Goal: Check status: Check status

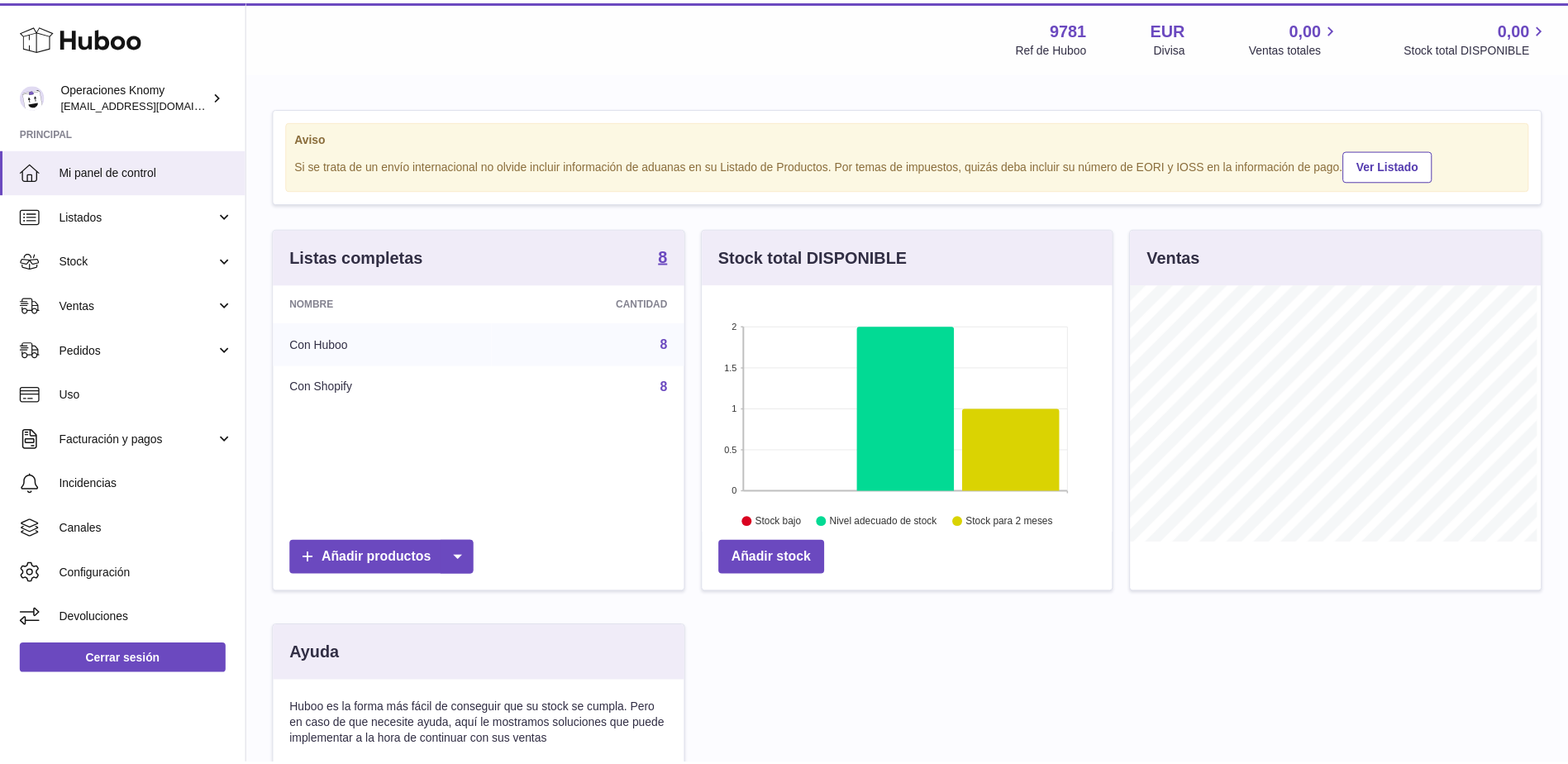
scroll to position [258, 414]
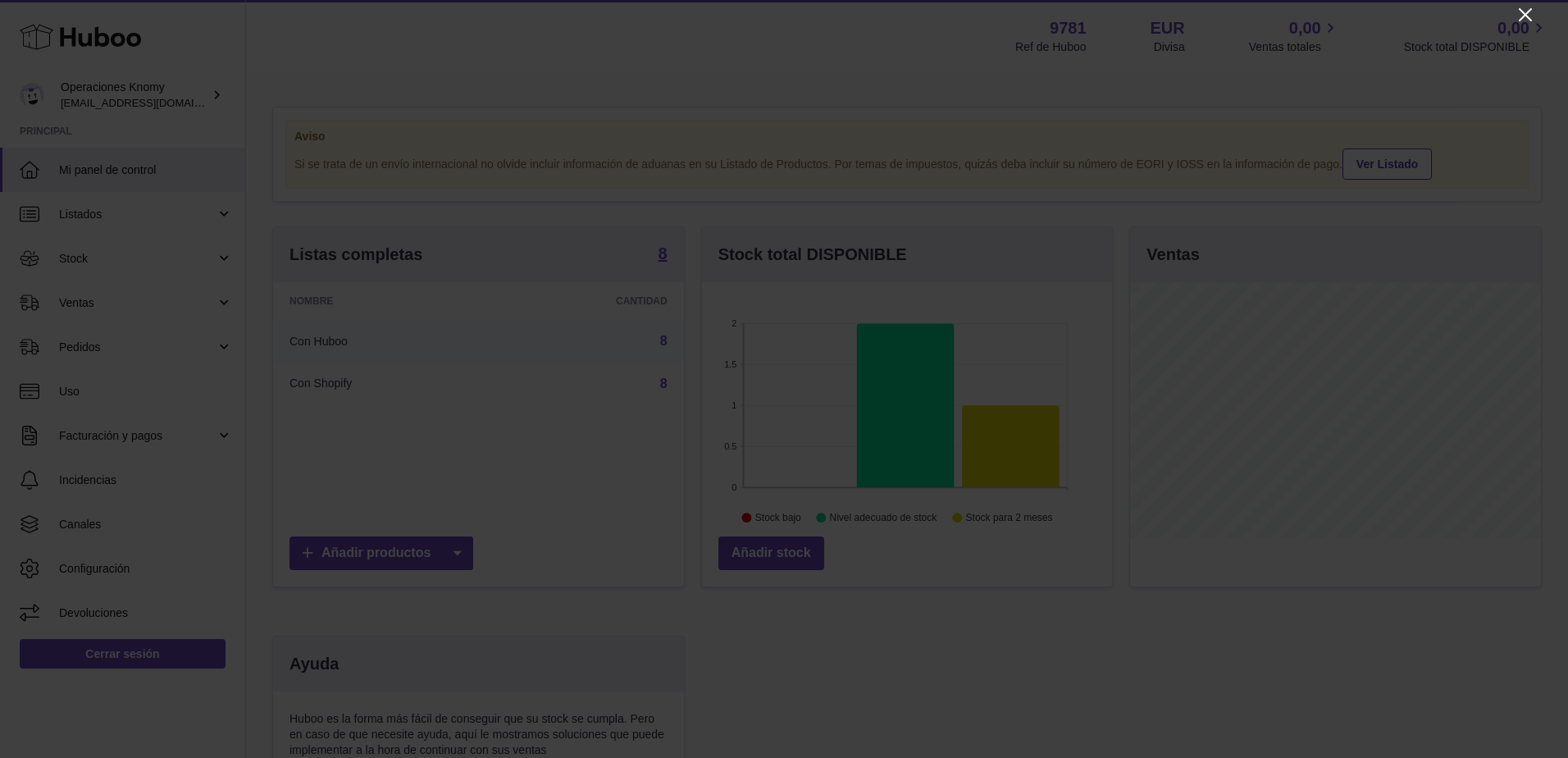
click at [1530, 18] on icon "Close" at bounding box center [1525, 14] width 20 height 20
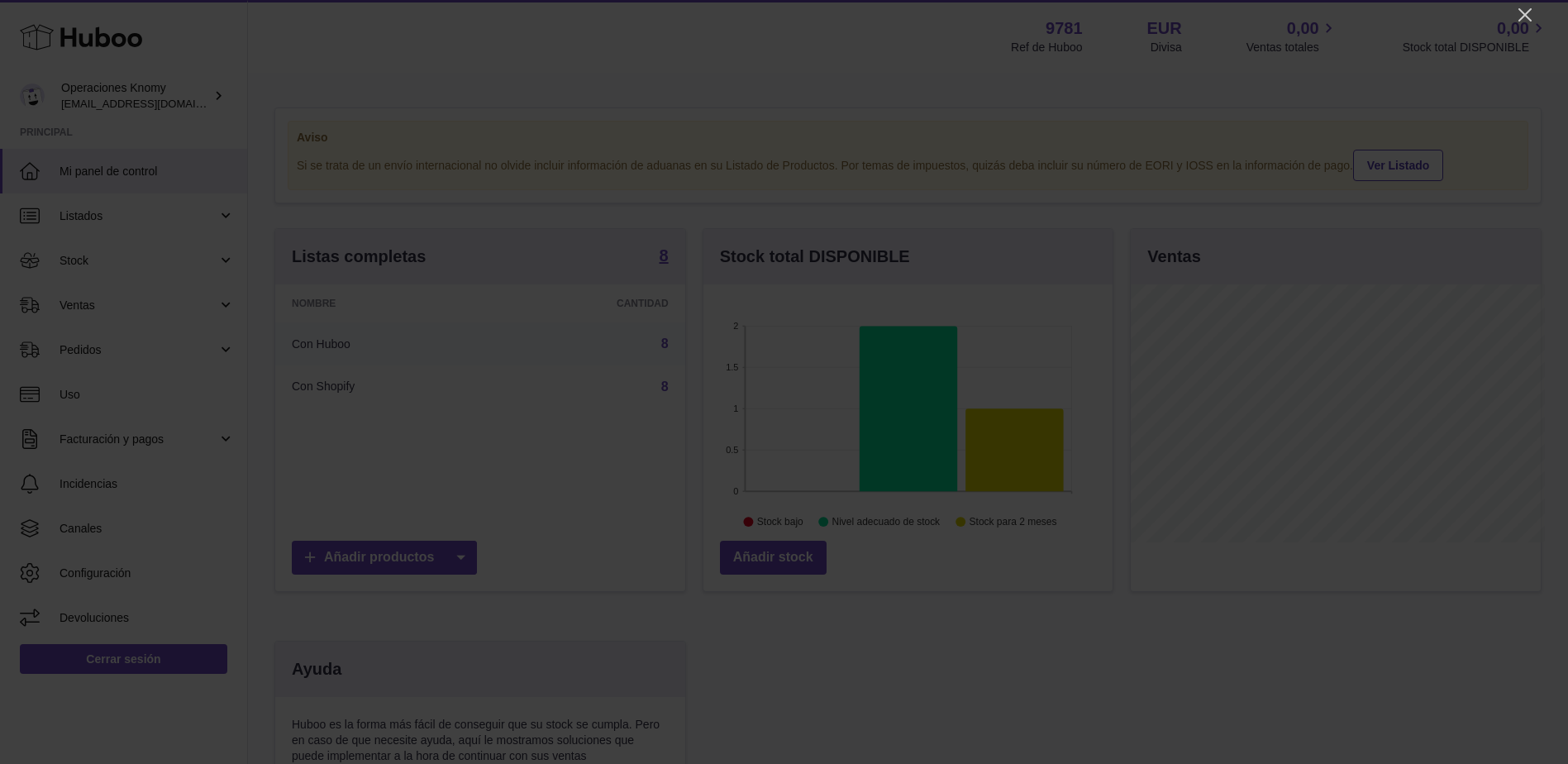
scroll to position [826767, 826241]
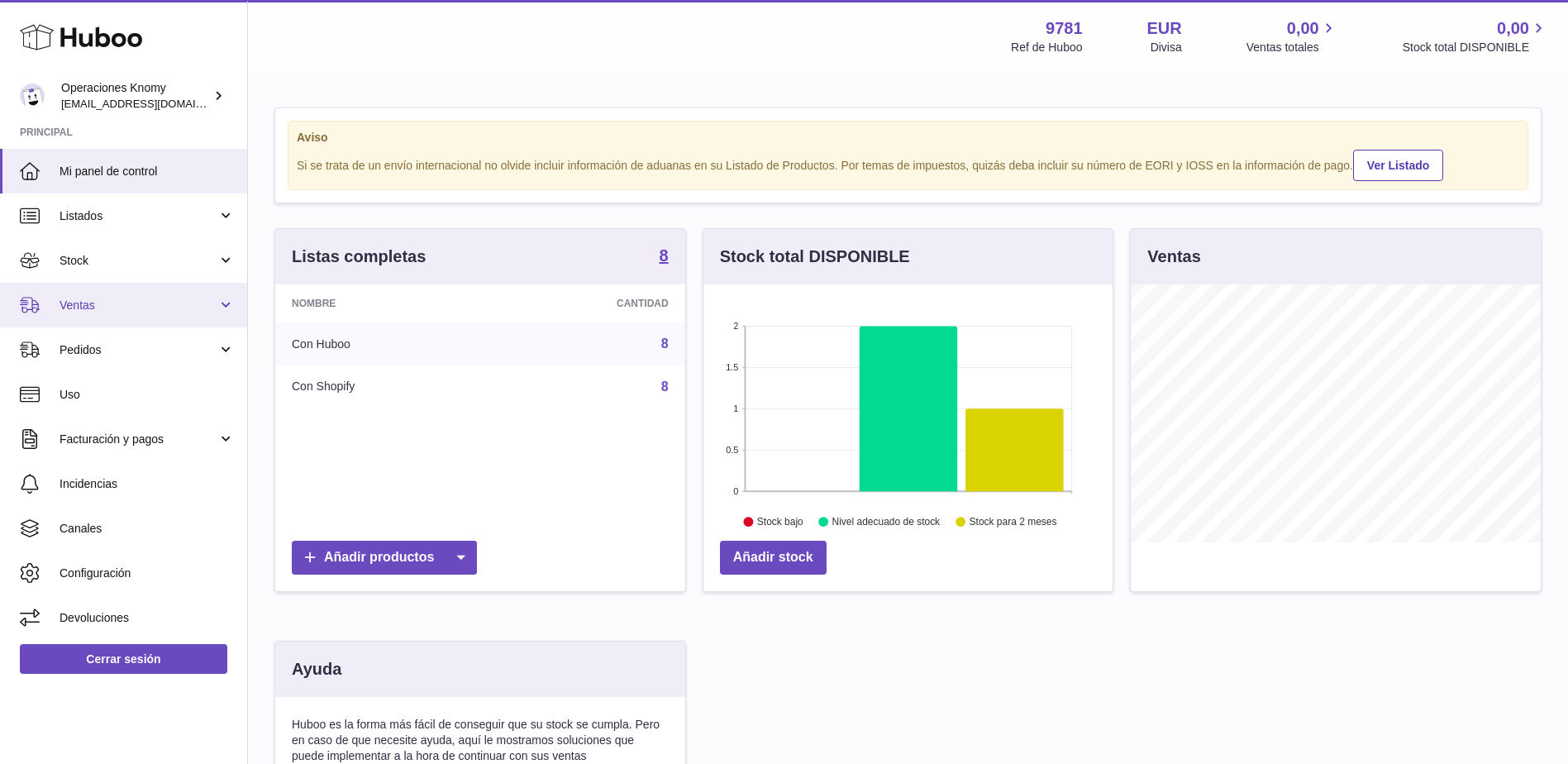
click at [78, 296] on link "Ventas" at bounding box center [123, 305] width 247 height 44
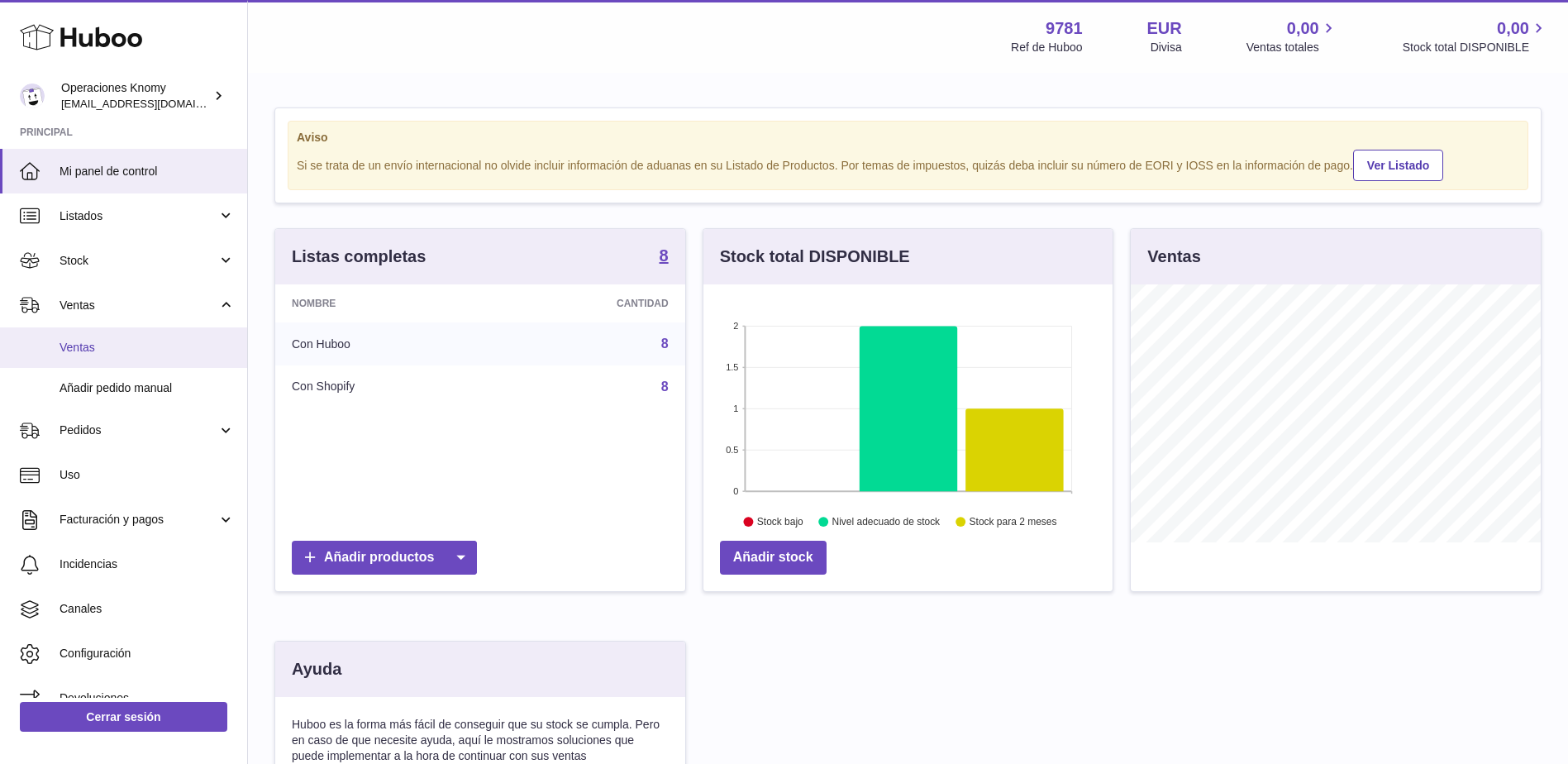
click at [135, 337] on link "Ventas" at bounding box center [123, 347] width 247 height 41
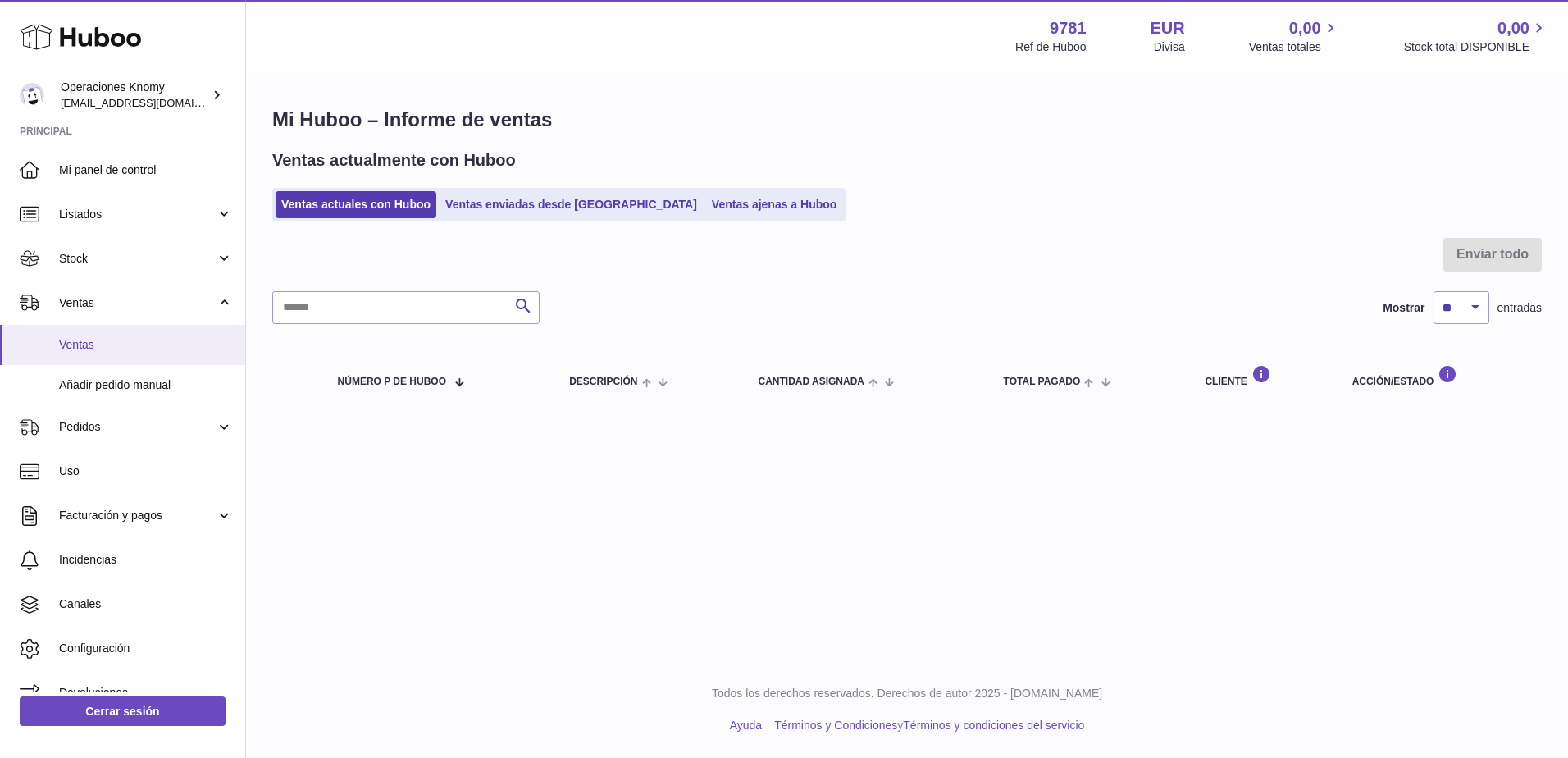
click at [91, 350] on span "Ventas" at bounding box center [146, 345] width 174 height 16
click at [522, 211] on link "Ventas enviadas desde [GEOGRAPHIC_DATA]" at bounding box center [571, 205] width 263 height 27
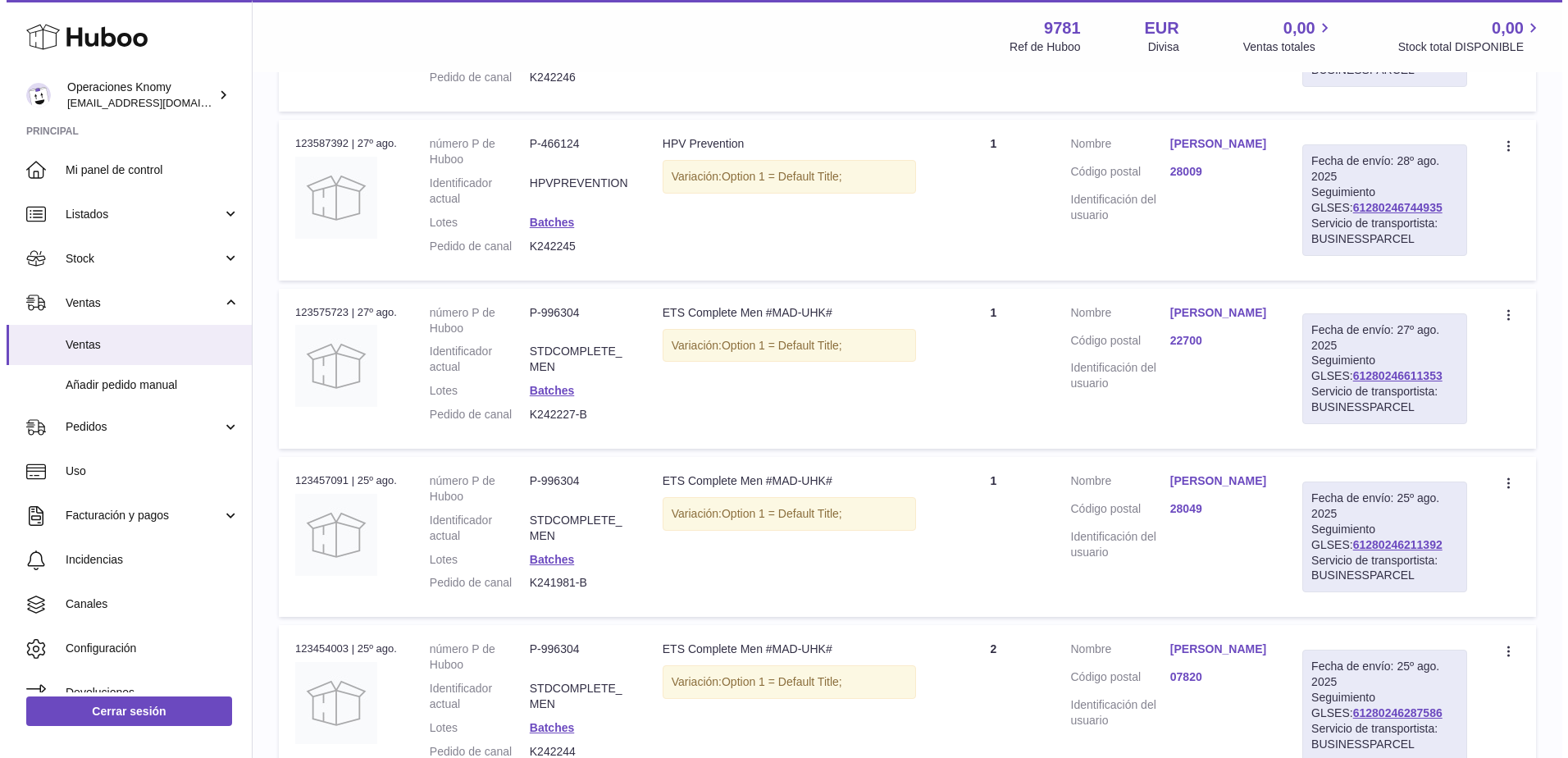
scroll to position [657, 0]
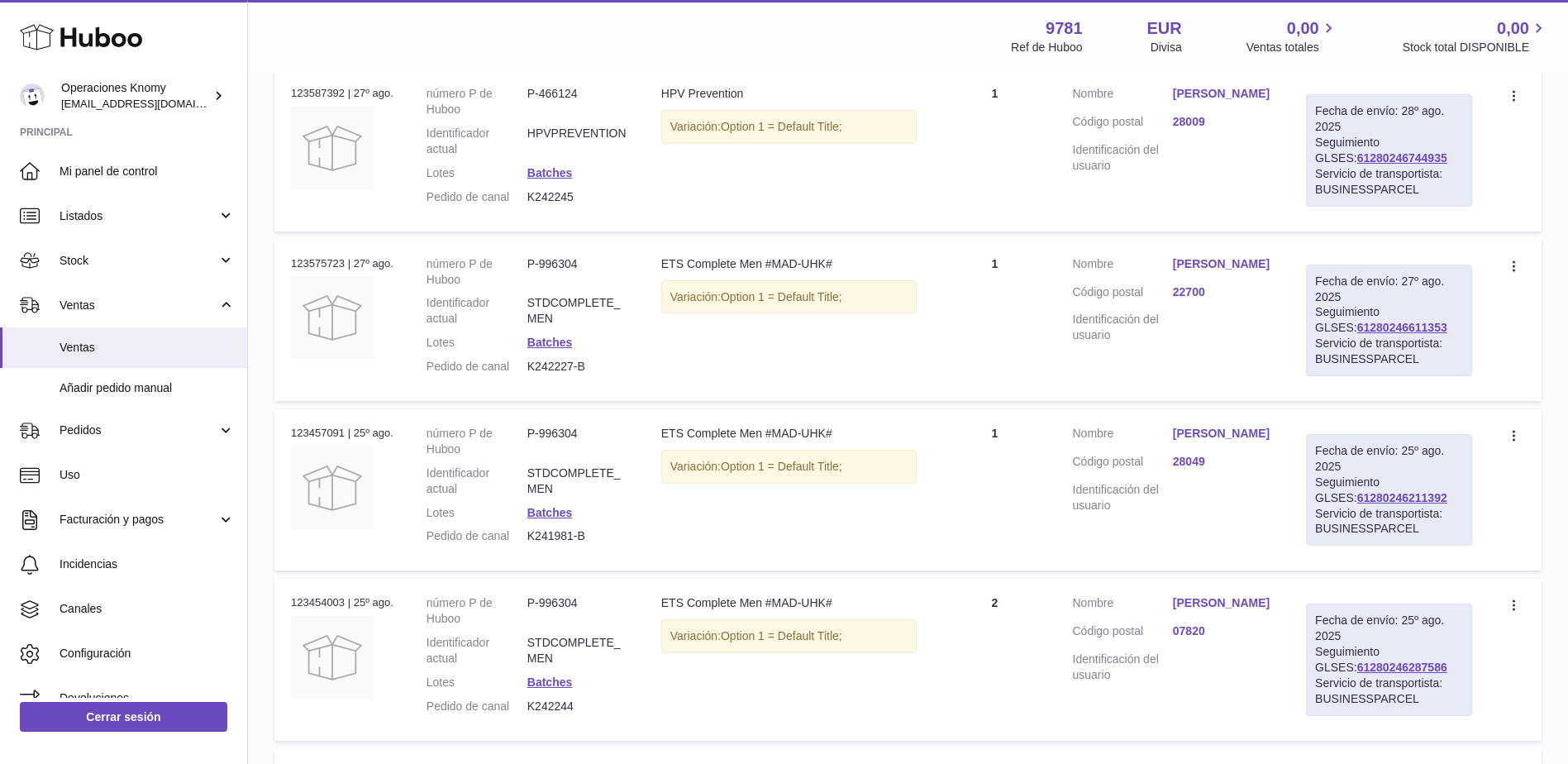
click at [1247, 441] on link "Rubén André" at bounding box center [1224, 434] width 100 height 16
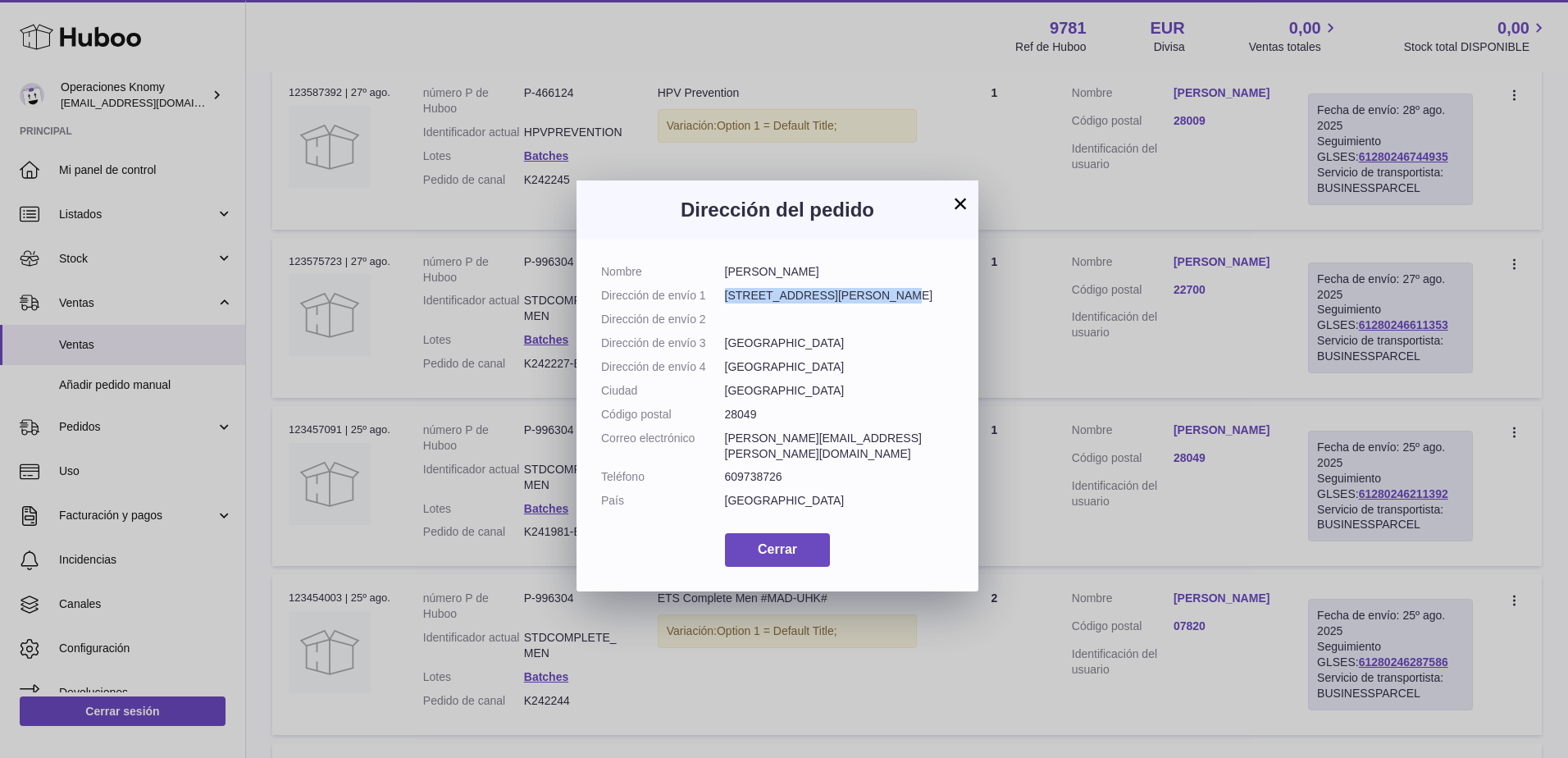
drag, startPoint x: 884, startPoint y: 301, endPoint x: 726, endPoint y: 302, distance: 158.0
click at [726, 302] on dd "C/ María Montessori 15, 2B" at bounding box center [839, 296] width 230 height 16
drag, startPoint x: 802, startPoint y: 270, endPoint x: 723, endPoint y: 267, distance: 79.1
click at [723, 267] on dl "Nombre Rubén André Dirección de envío 1 C/ María Montessori 15, 2B Dirección de…" at bounding box center [777, 390] width 353 height 253
copy dl "[PERSON_NAME]"
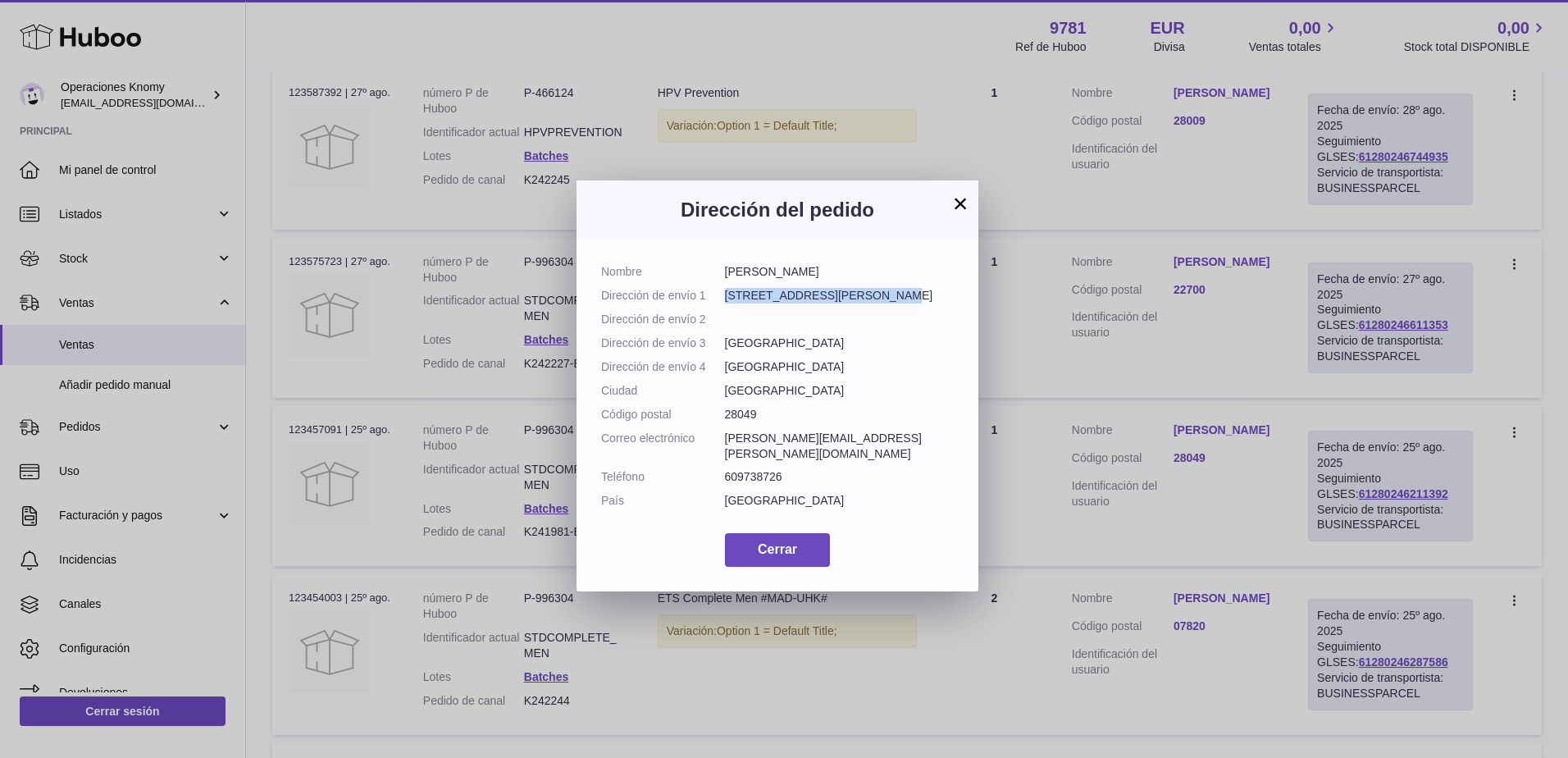
drag, startPoint x: 872, startPoint y: 296, endPoint x: 725, endPoint y: 292, distance: 147.1
click at [725, 292] on dd "C/ María Montessori 15, 2B" at bounding box center [839, 296] width 230 height 16
copy dd "C/ María Montessori 15, 2B"
drag, startPoint x: 758, startPoint y: 412, endPoint x: 713, endPoint y: 412, distance: 45.0
click at [713, 412] on dl "Nombre Rubén André Dirección de envío 1 C/ María Montessori 15, 2B Dirección de…" at bounding box center [777, 390] width 353 height 253
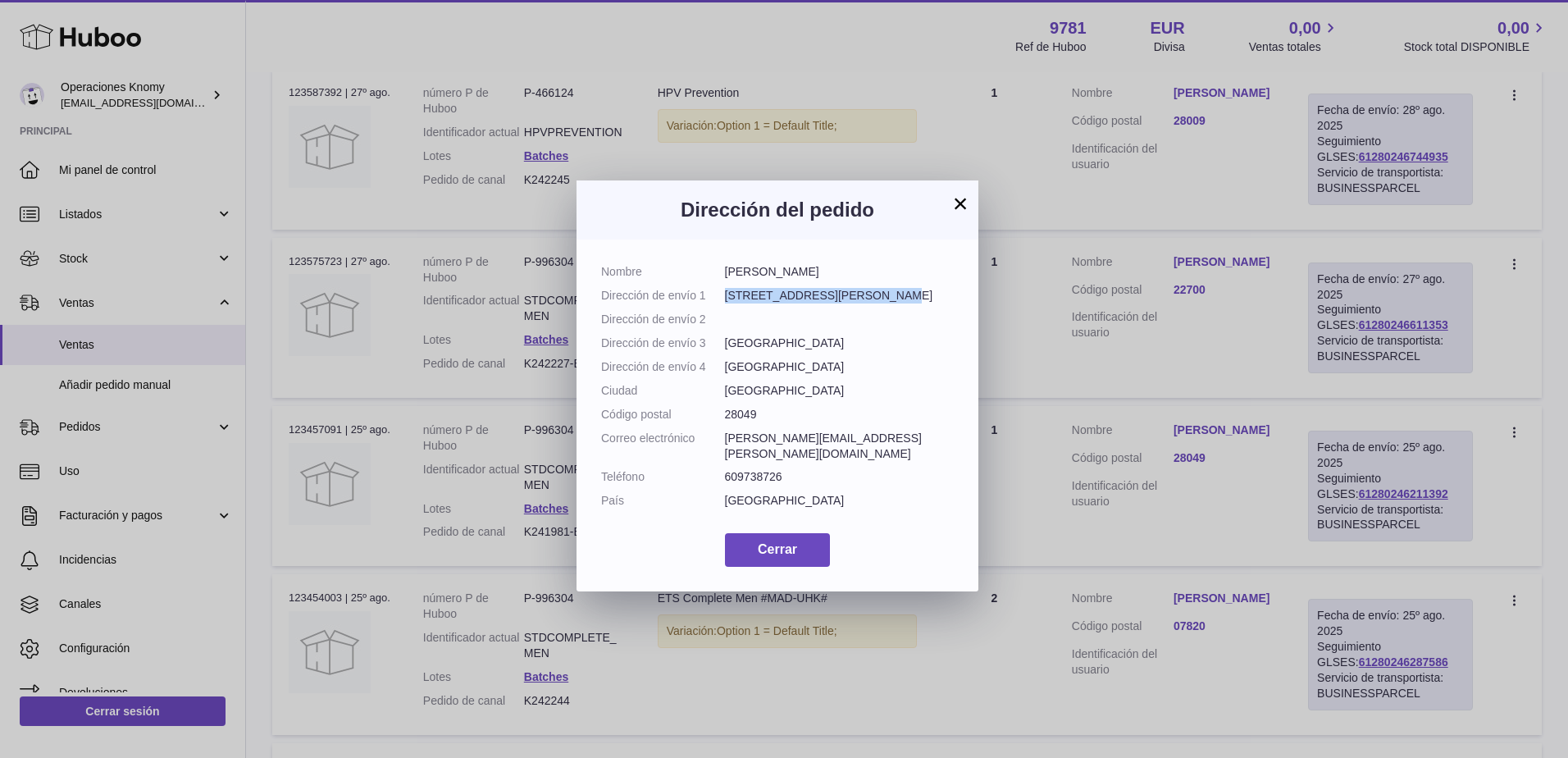
copy dl "Código postal 28049"
drag, startPoint x: 792, startPoint y: 462, endPoint x: 727, endPoint y: 461, distance: 65.0
click at [727, 470] on dd "609738726" at bounding box center [839, 477] width 230 height 16
copy dd "609738726"
drag, startPoint x: 877, startPoint y: 442, endPoint x: 724, endPoint y: 446, distance: 153.1
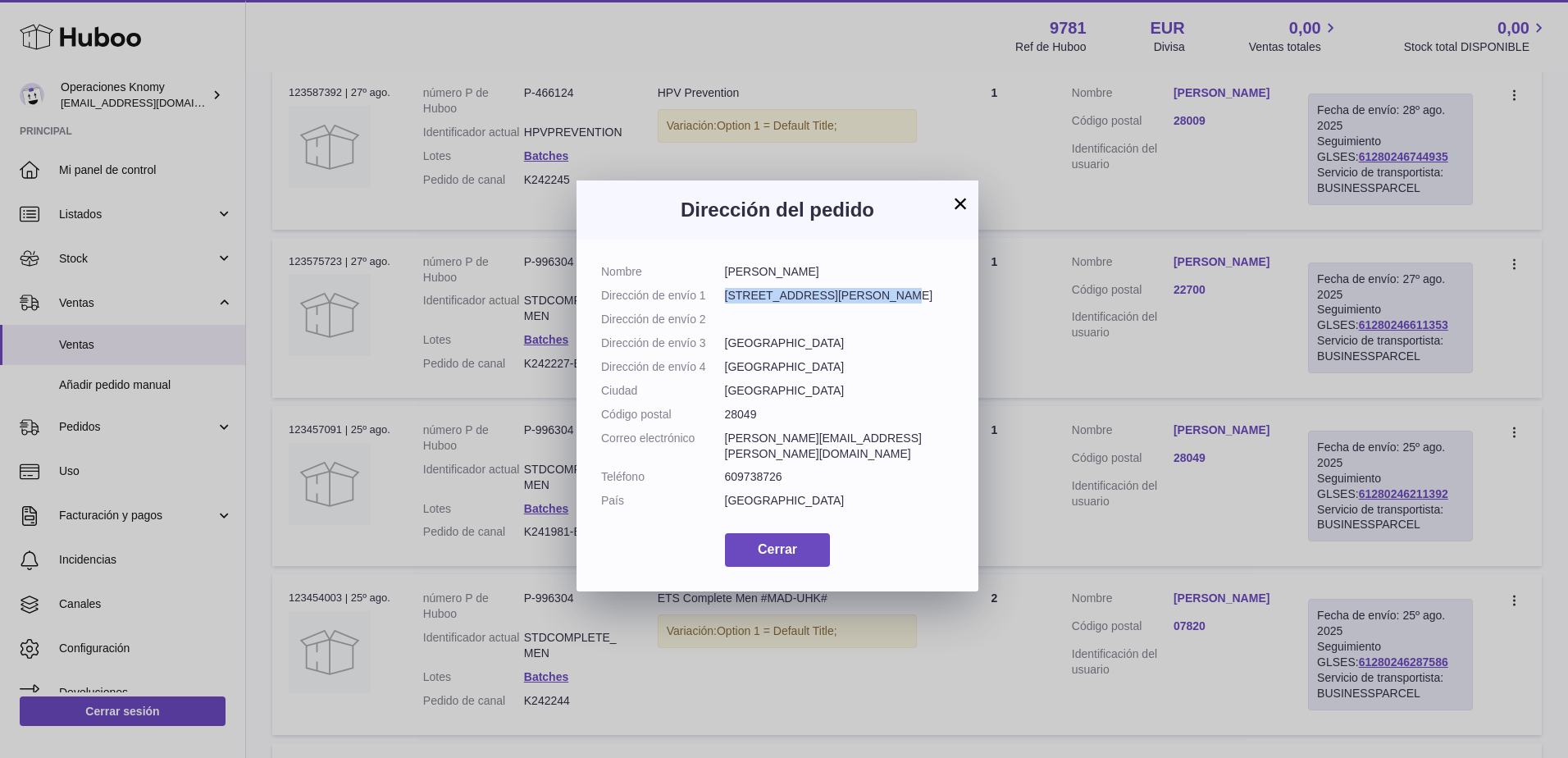
click at [724, 446] on dl "Nombre Rubén André Dirección de envío 1 C/ María Montessori 15, 2B Dirección de…" at bounding box center [777, 390] width 353 height 253
copy dl "Correo electrónico ruben.andre@siemens.com"
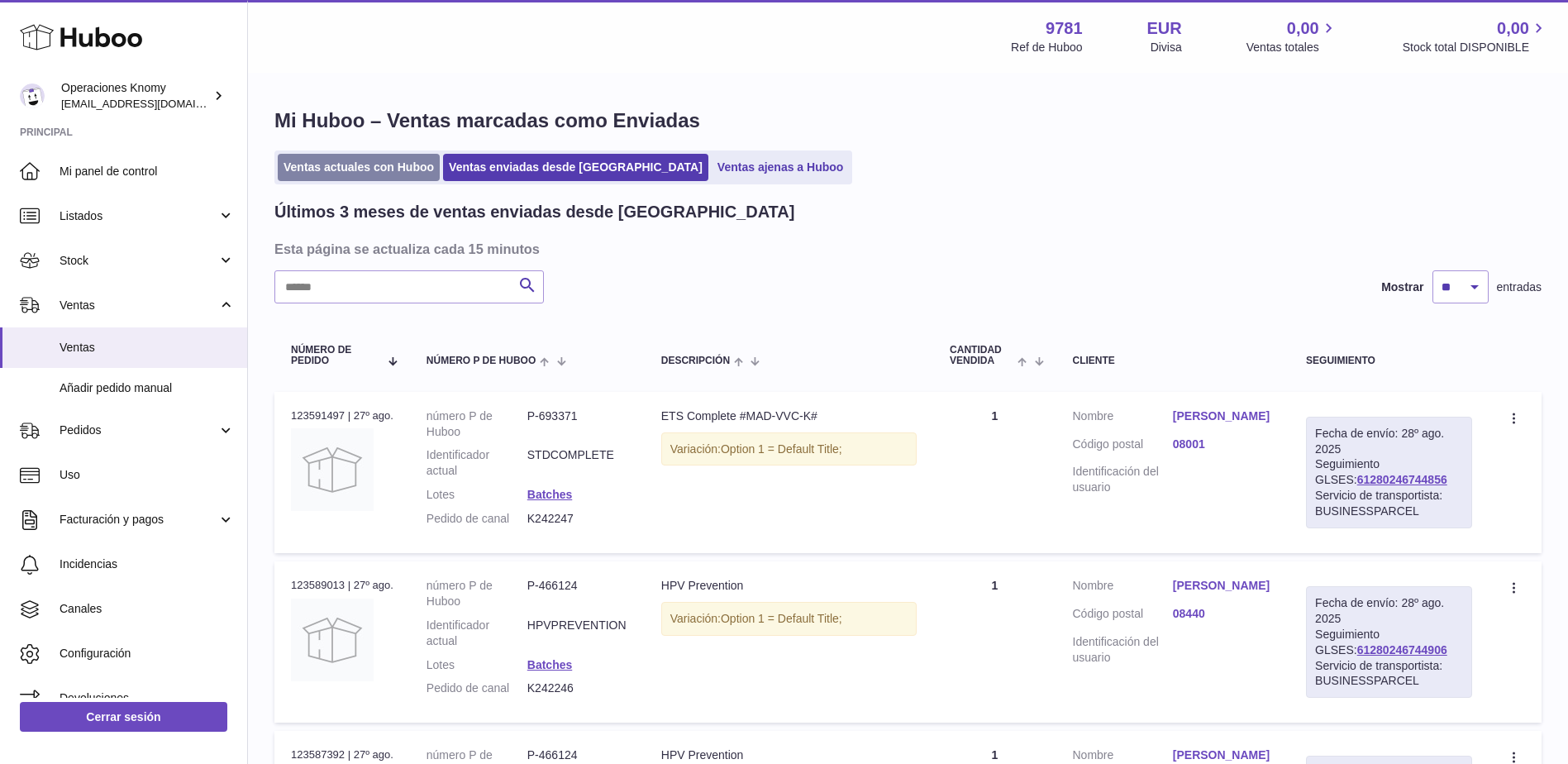
click at [395, 178] on link "Ventas actuales con Huboo" at bounding box center [359, 167] width 162 height 27
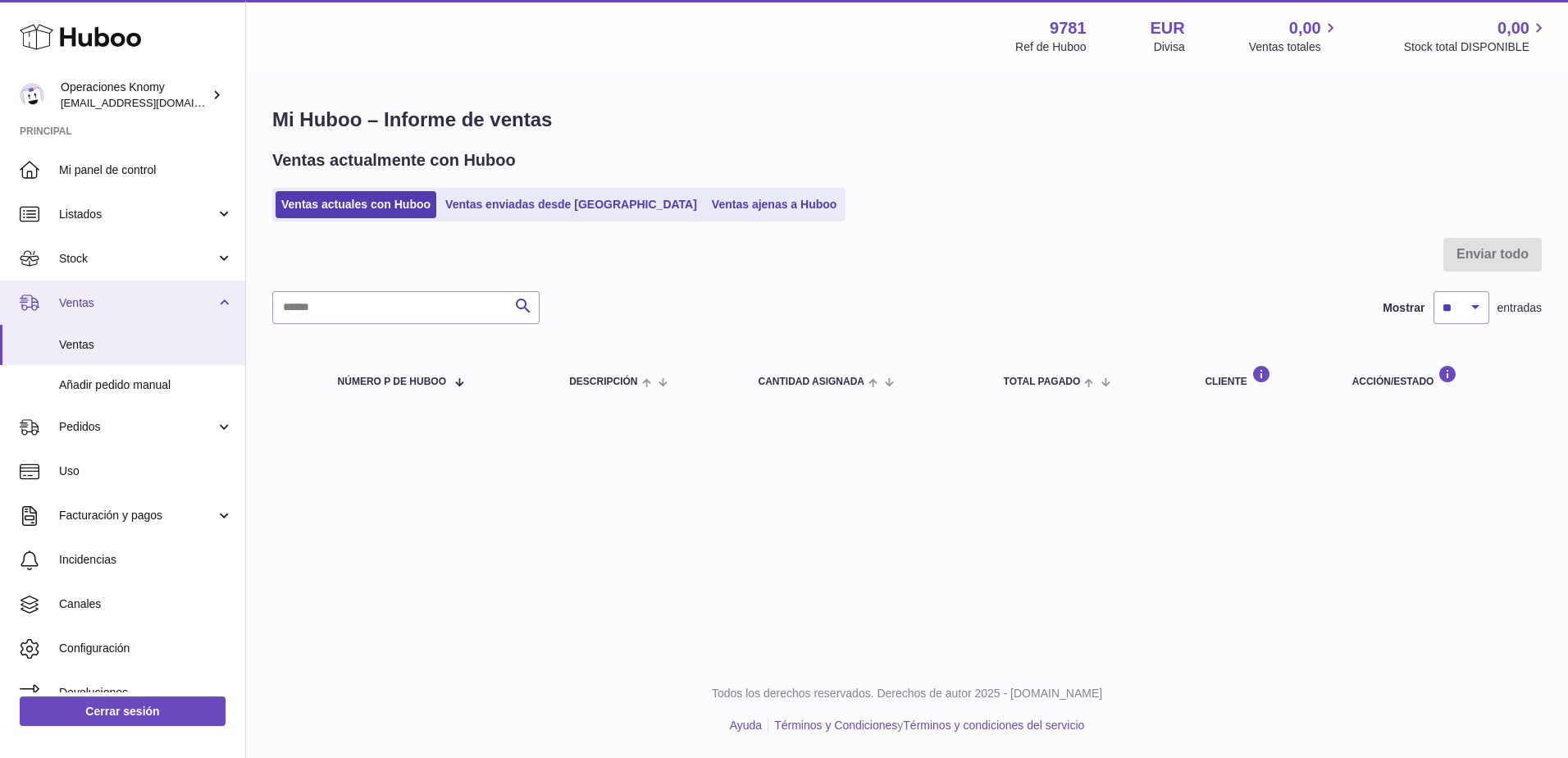
click at [100, 307] on span "Ventas" at bounding box center [137, 302] width 157 height 16
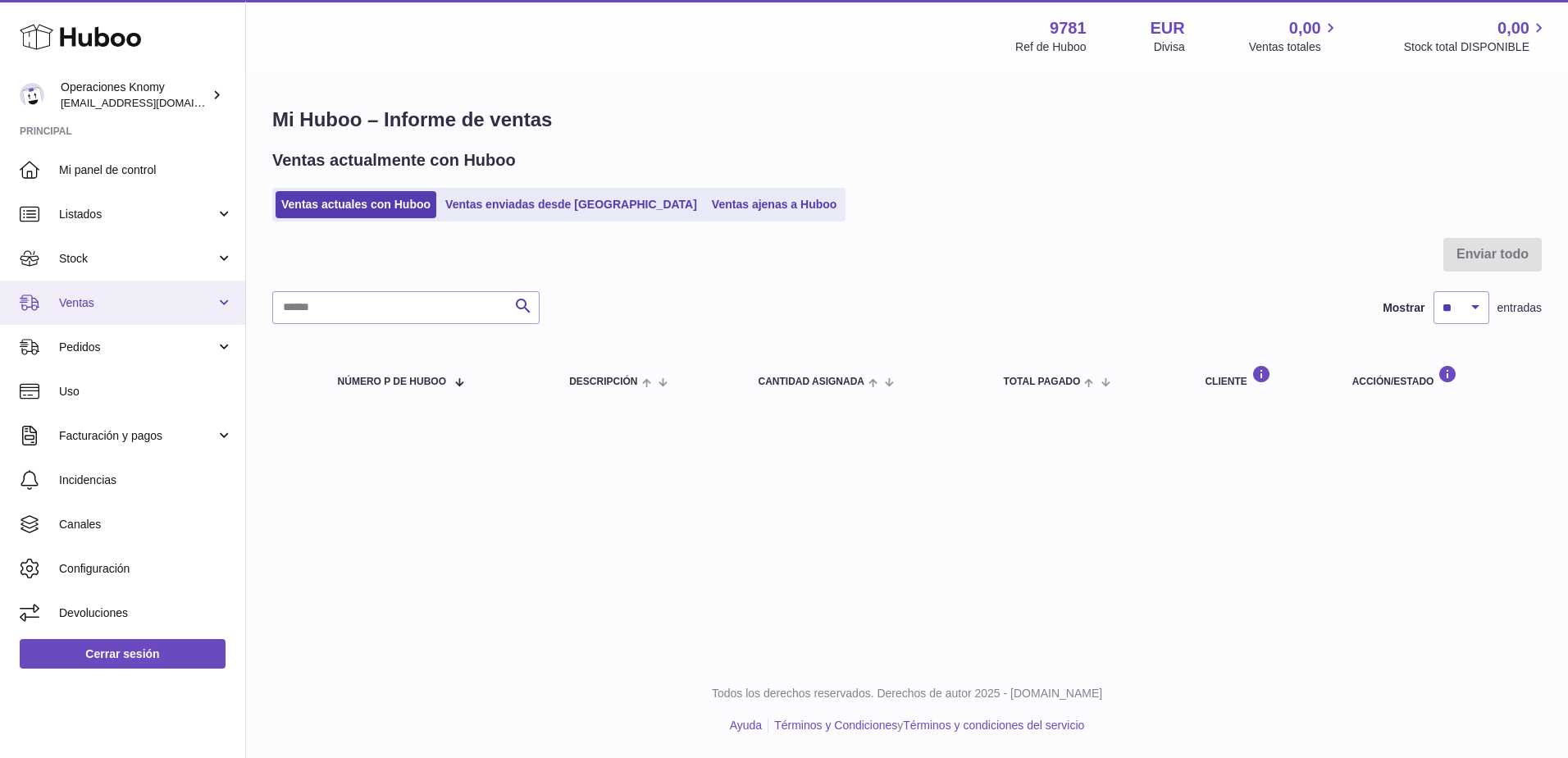
click at [101, 305] on span "Ventas" at bounding box center [137, 302] width 157 height 16
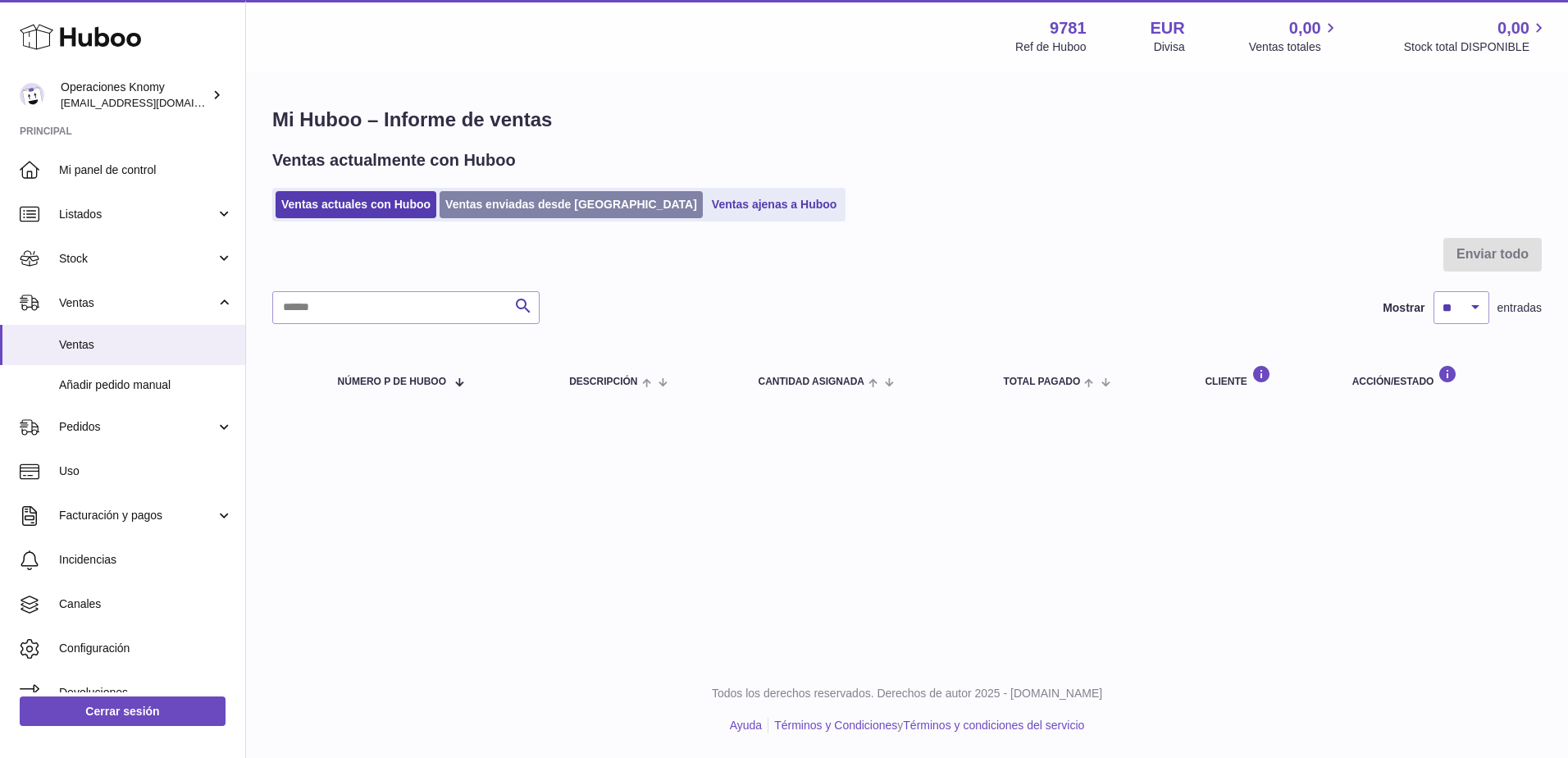
click at [541, 211] on link "Ventas enviadas desde [GEOGRAPHIC_DATA]" at bounding box center [571, 205] width 263 height 27
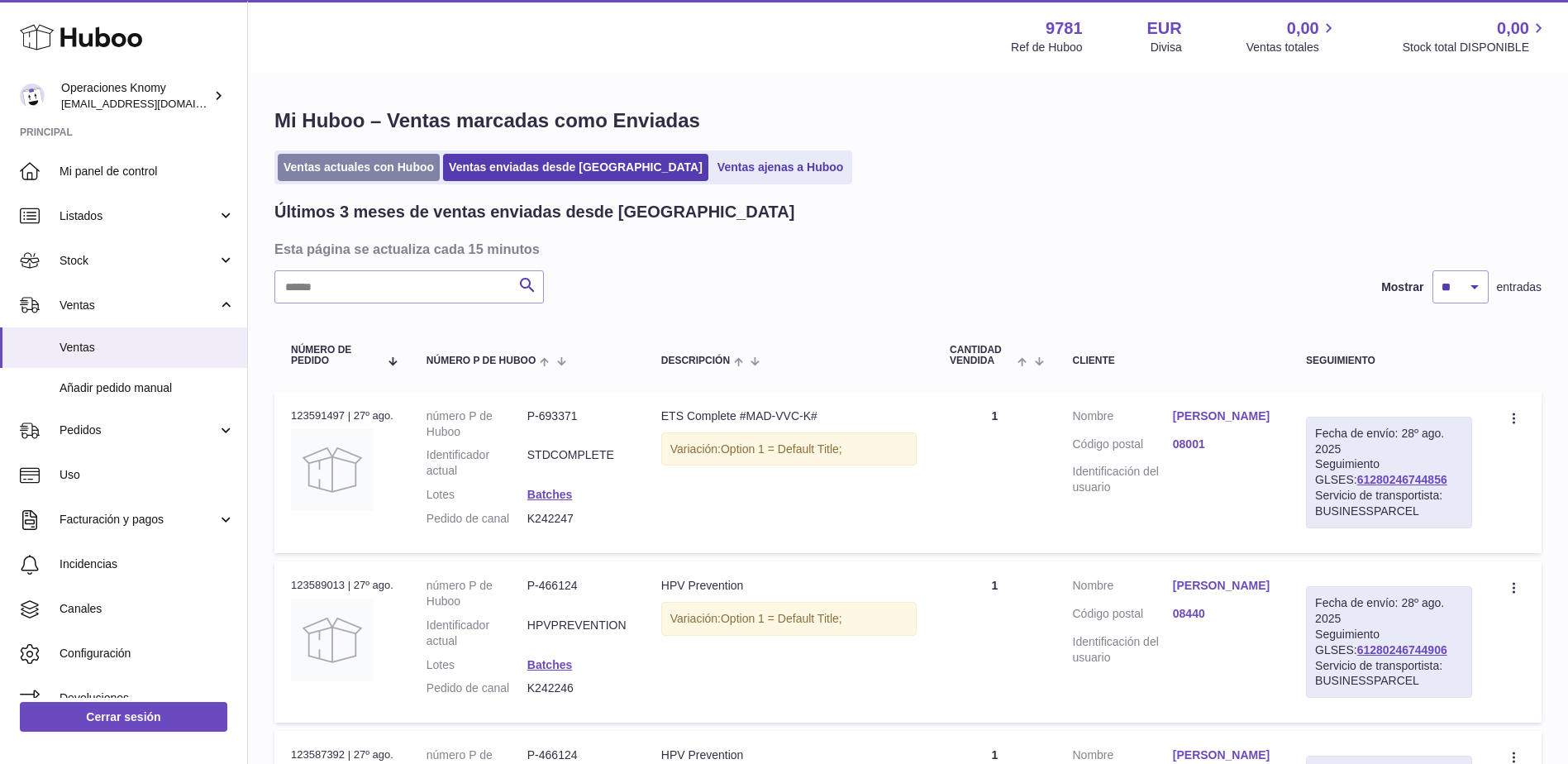
click at [362, 169] on link "Ventas actuales con Huboo" at bounding box center [359, 167] width 162 height 27
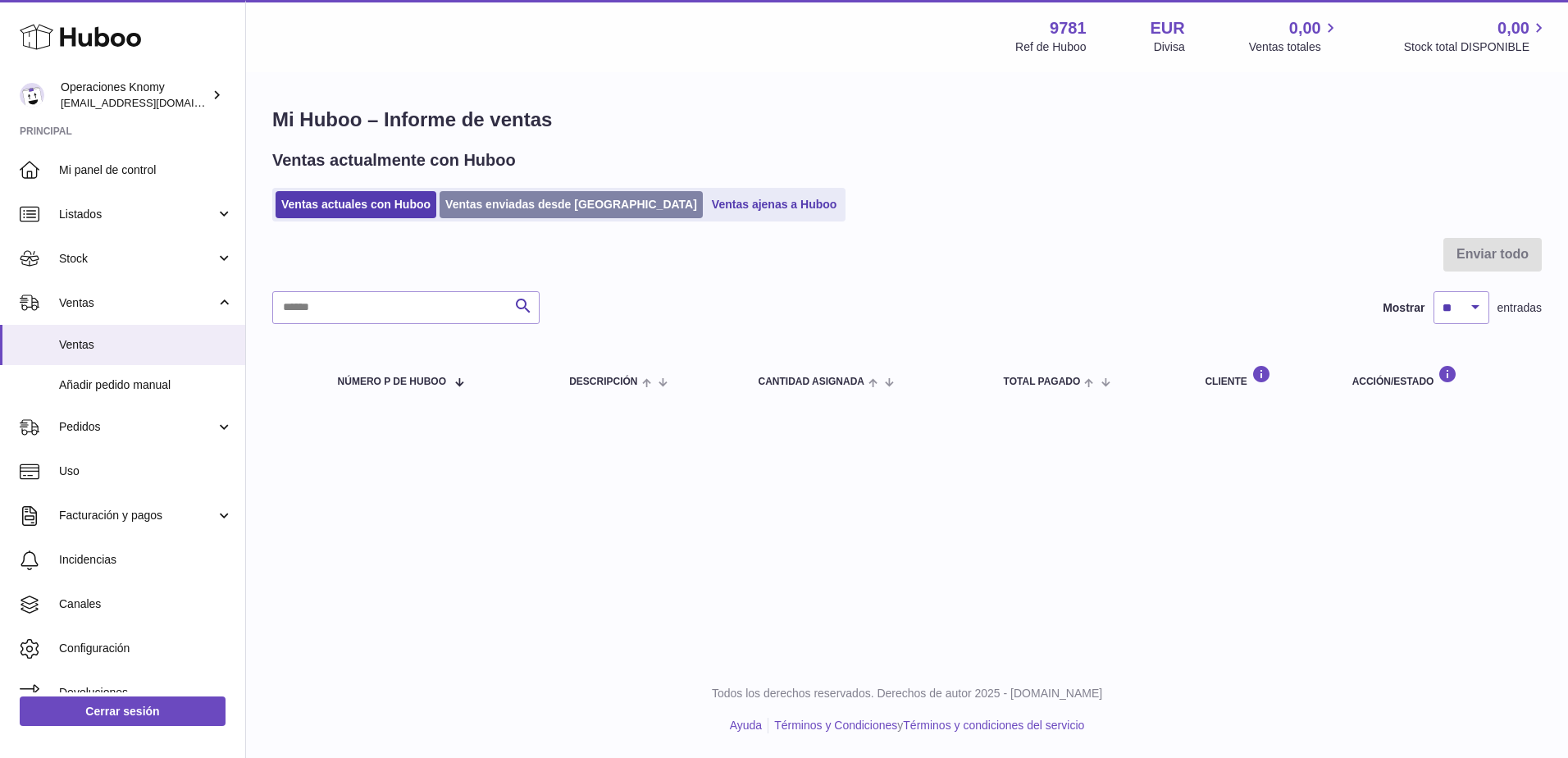
click at [503, 206] on link "Ventas enviadas desde [GEOGRAPHIC_DATA]" at bounding box center [571, 205] width 263 height 27
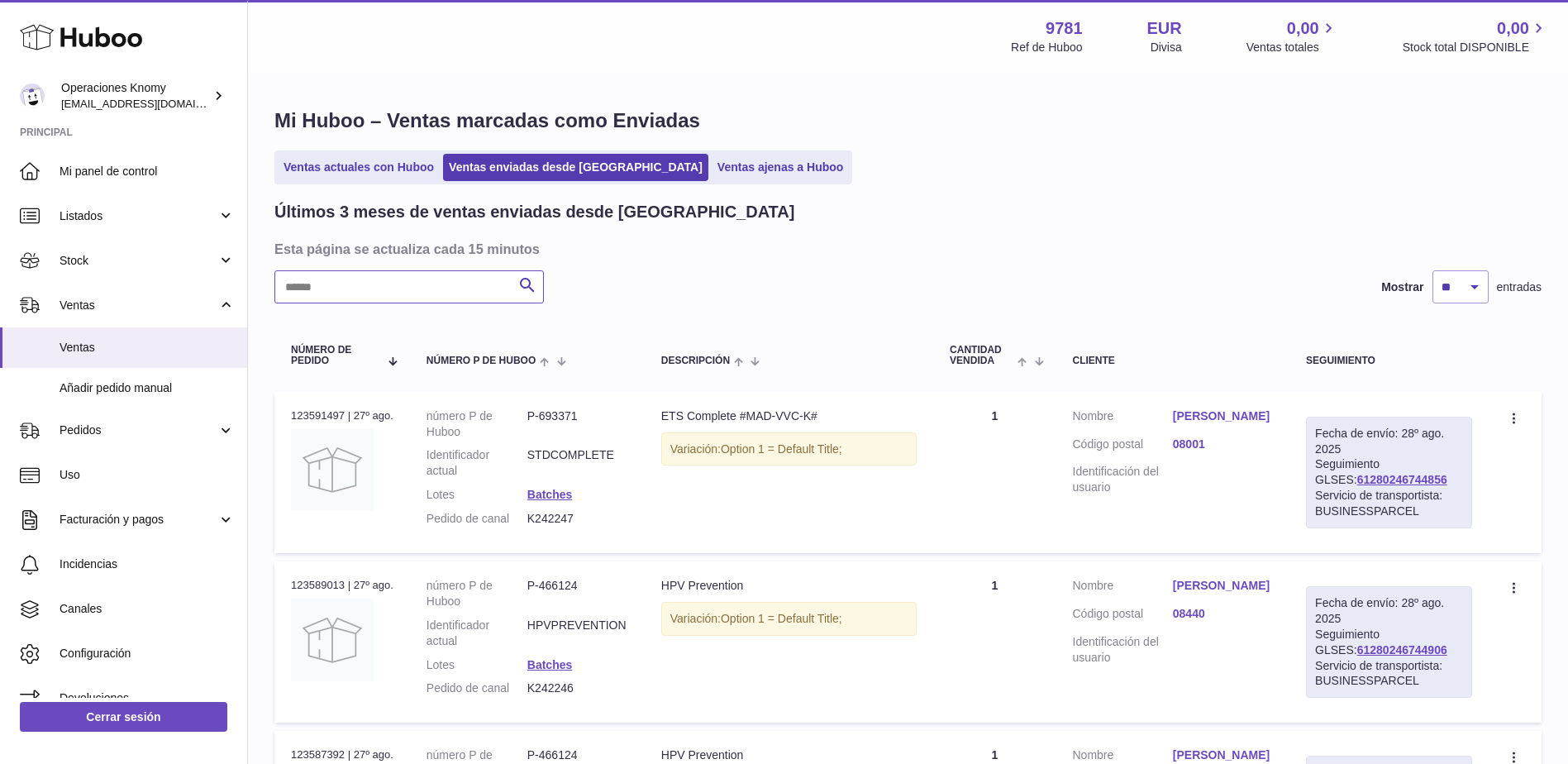
click at [476, 285] on input "text" at bounding box center [409, 287] width 270 height 33
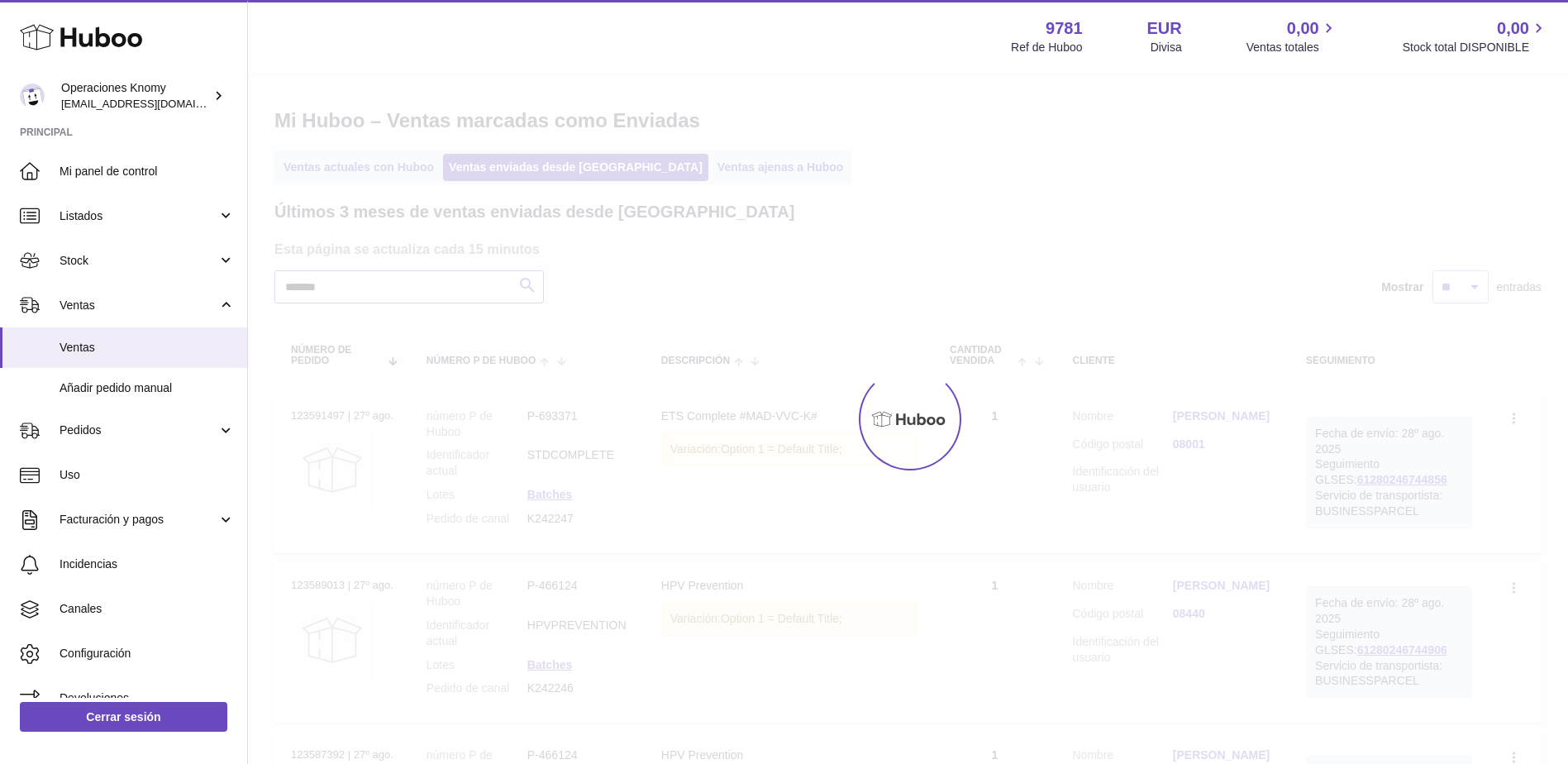
type input "******"
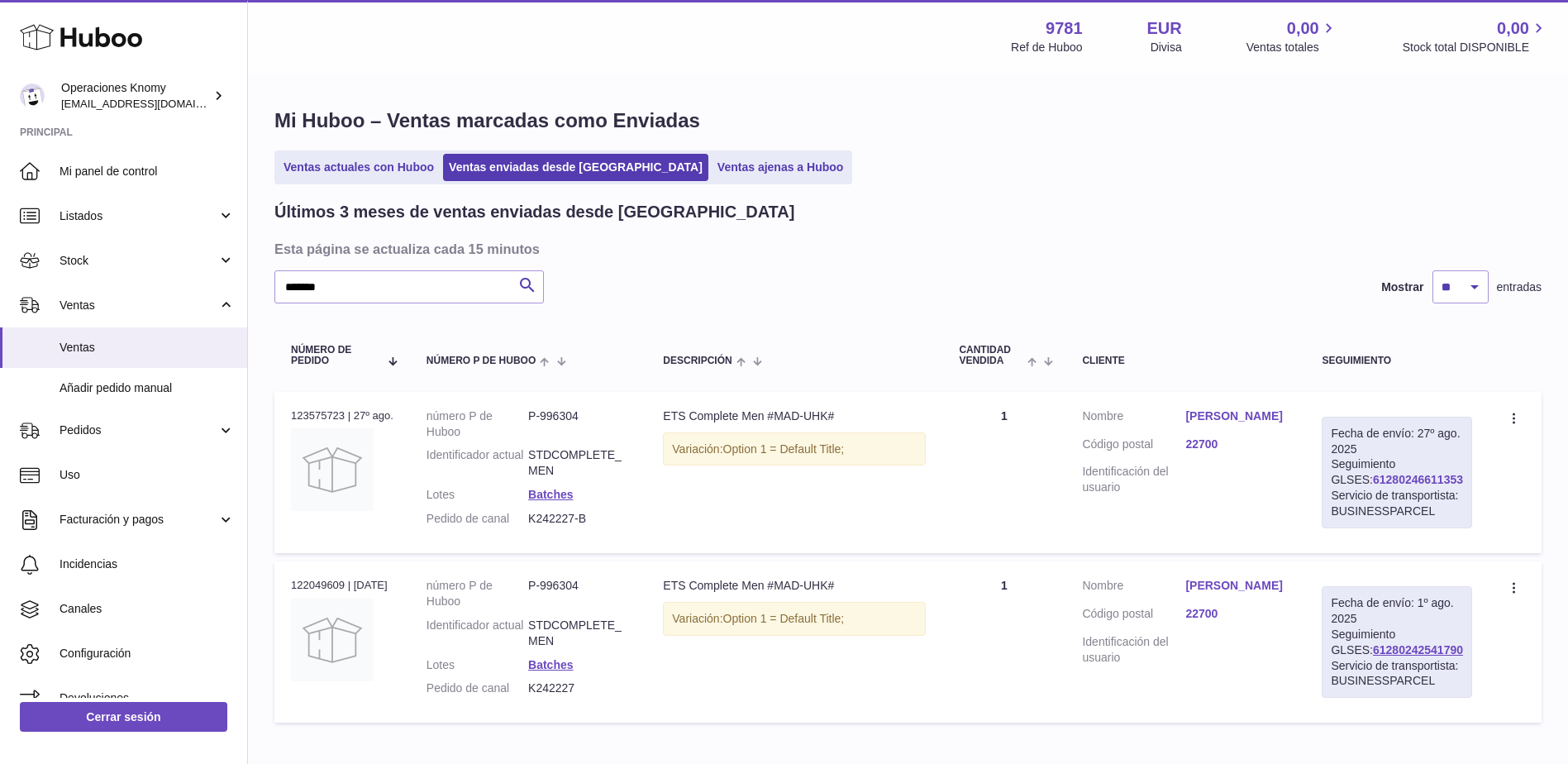
click at [1395, 478] on link "61280246611353" at bounding box center [1418, 480] width 90 height 13
click at [383, 174] on link "Ventas actuales con Huboo" at bounding box center [359, 167] width 162 height 27
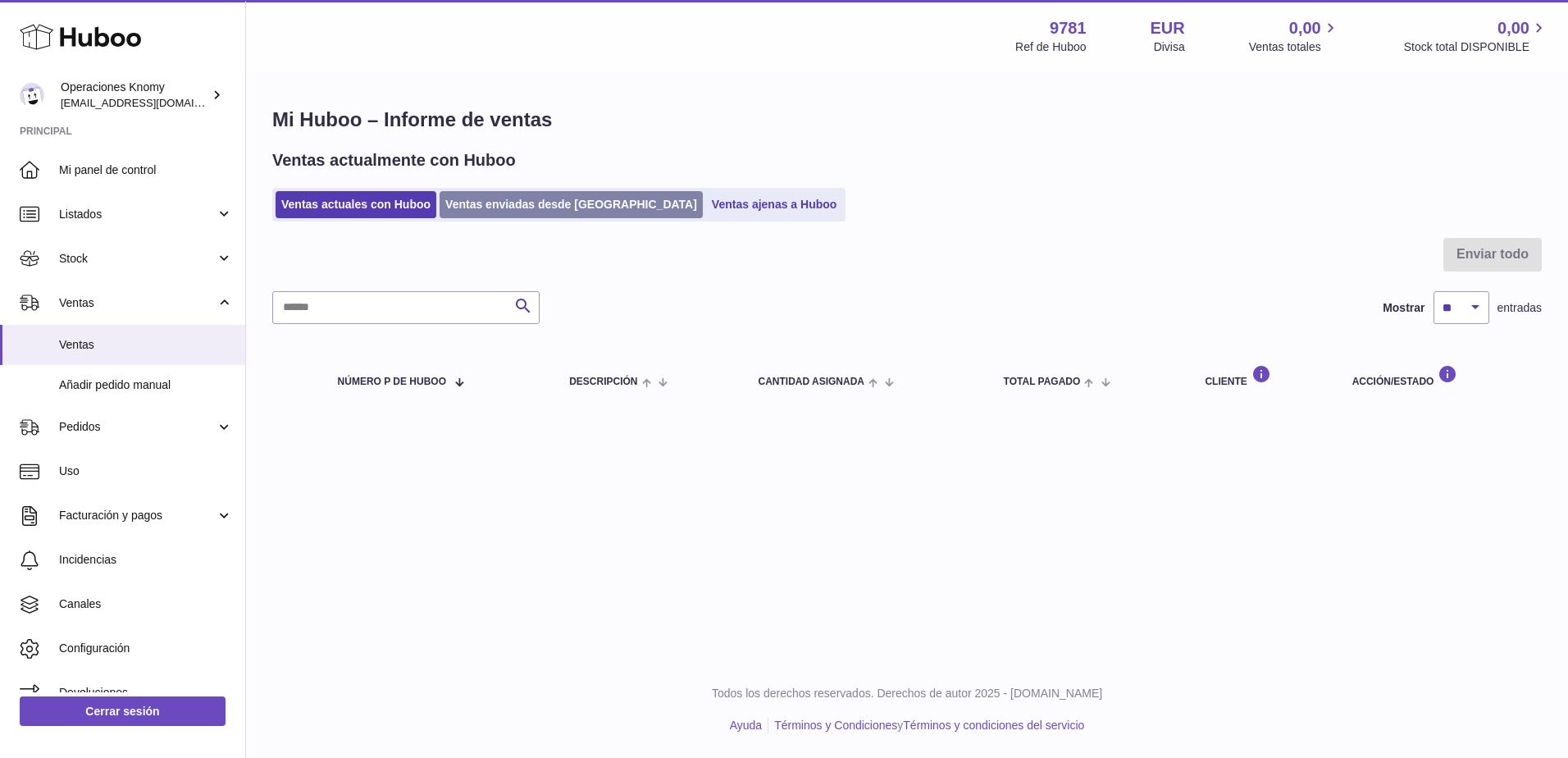
click at [480, 211] on link "Ventas enviadas desde [GEOGRAPHIC_DATA]" at bounding box center [571, 205] width 263 height 27
